Goal: Information Seeking & Learning: Learn about a topic

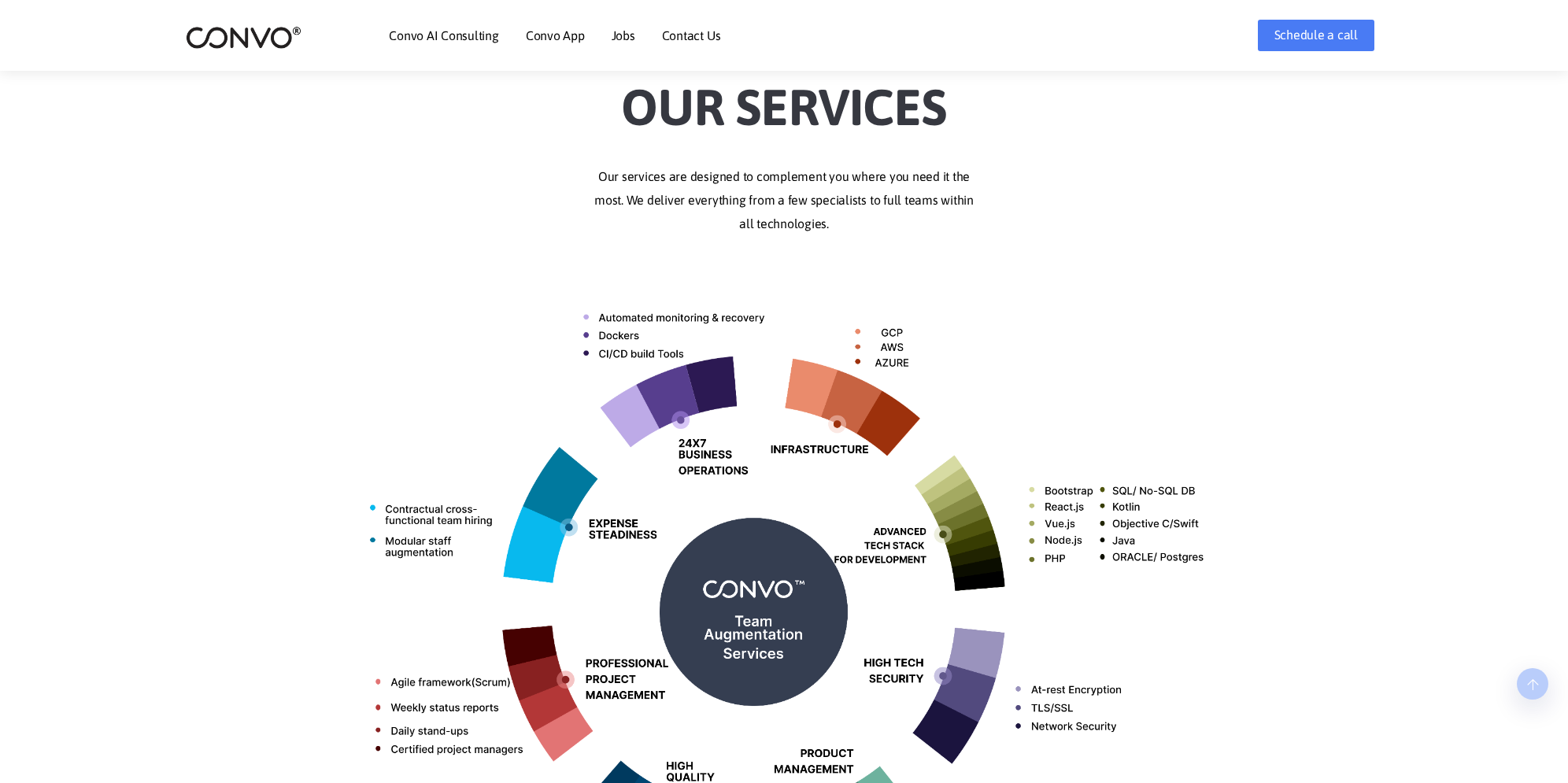
scroll to position [394, 0]
click at [619, 33] on link "Jobs" at bounding box center [624, 35] width 23 height 13
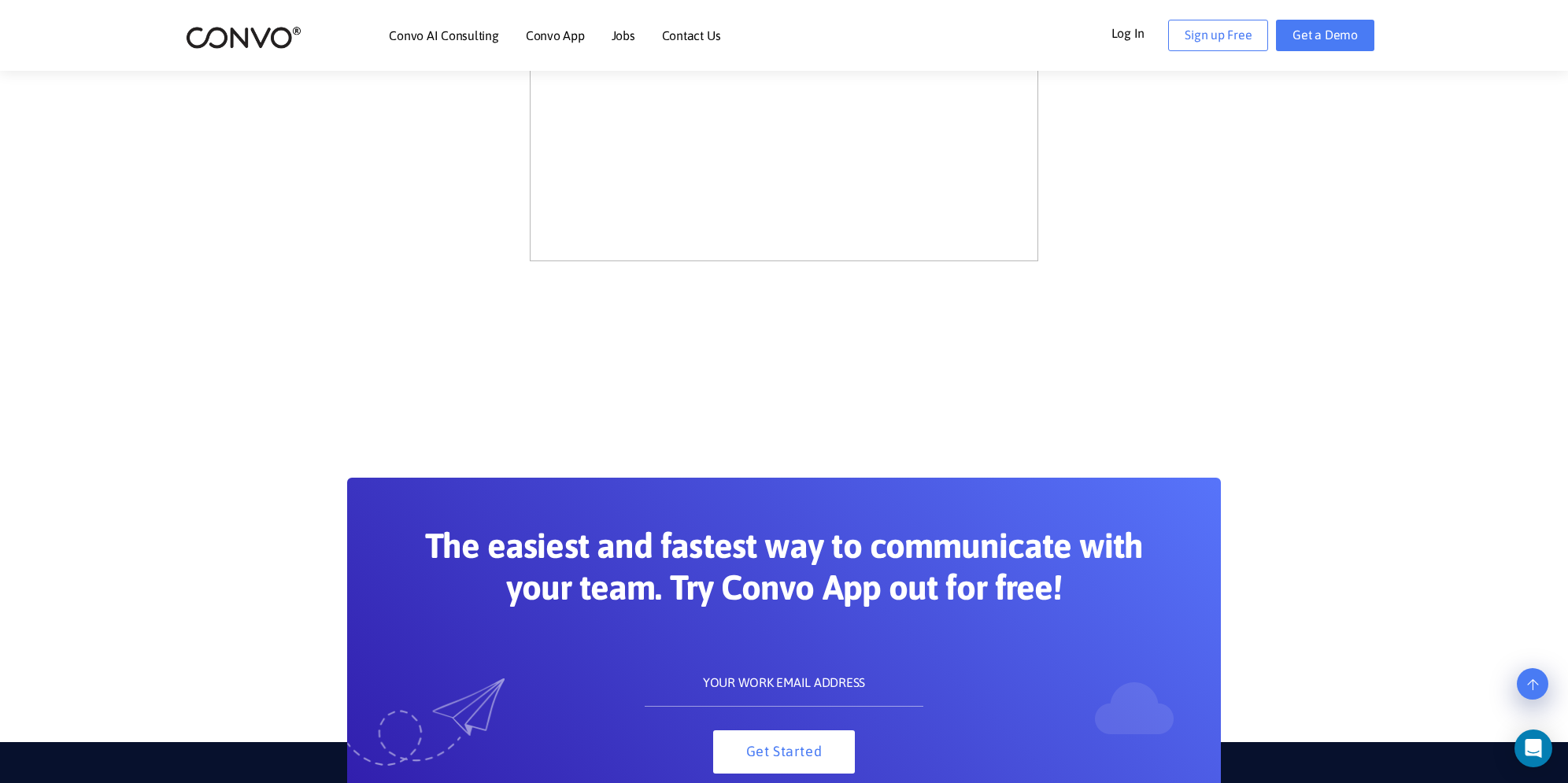
scroll to position [1338, 0]
